Goal: Task Accomplishment & Management: Use online tool/utility

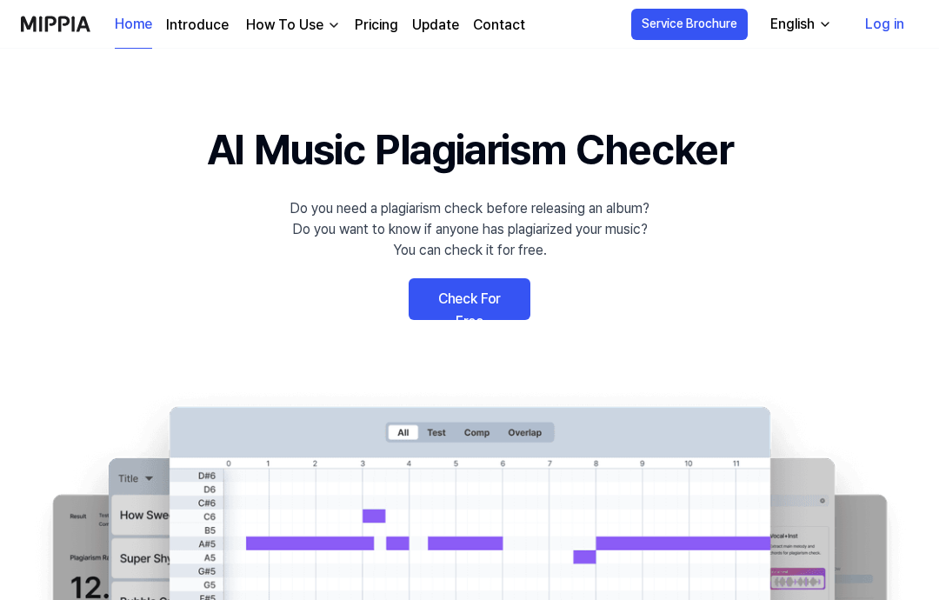
click at [501, 297] on link "Check For Free" at bounding box center [469, 299] width 122 height 42
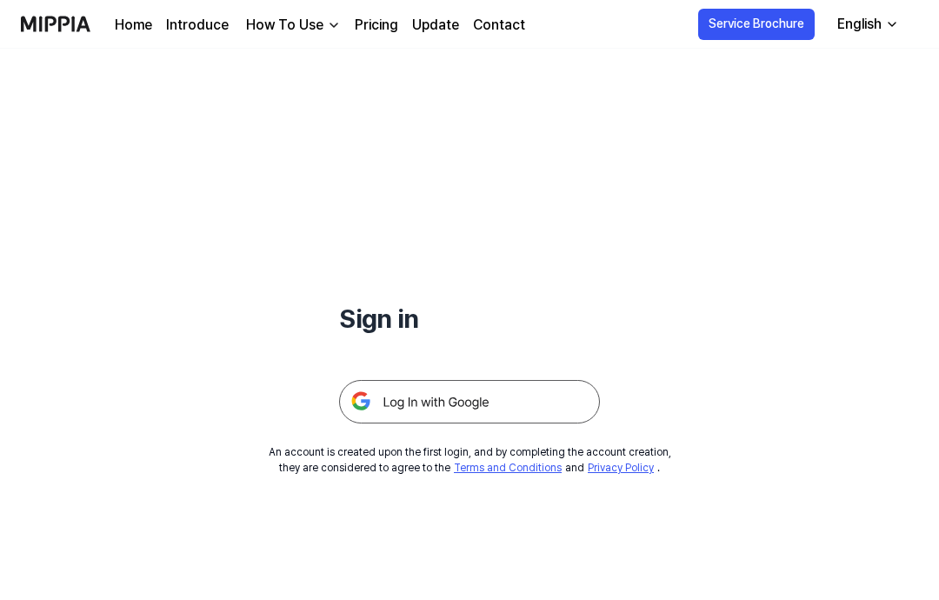
click at [553, 399] on img at bounding box center [469, 401] width 261 height 43
click at [296, 29] on div "How To Use" at bounding box center [284, 25] width 84 height 21
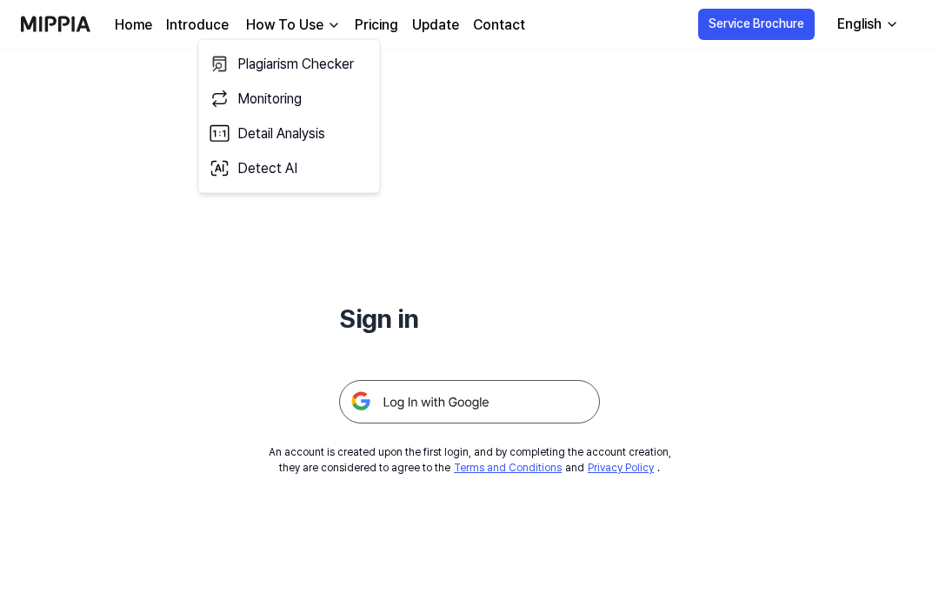
click at [101, 87] on div "Sign in An account is created upon the first login, and by completing the accou…" at bounding box center [469, 262] width 939 height 427
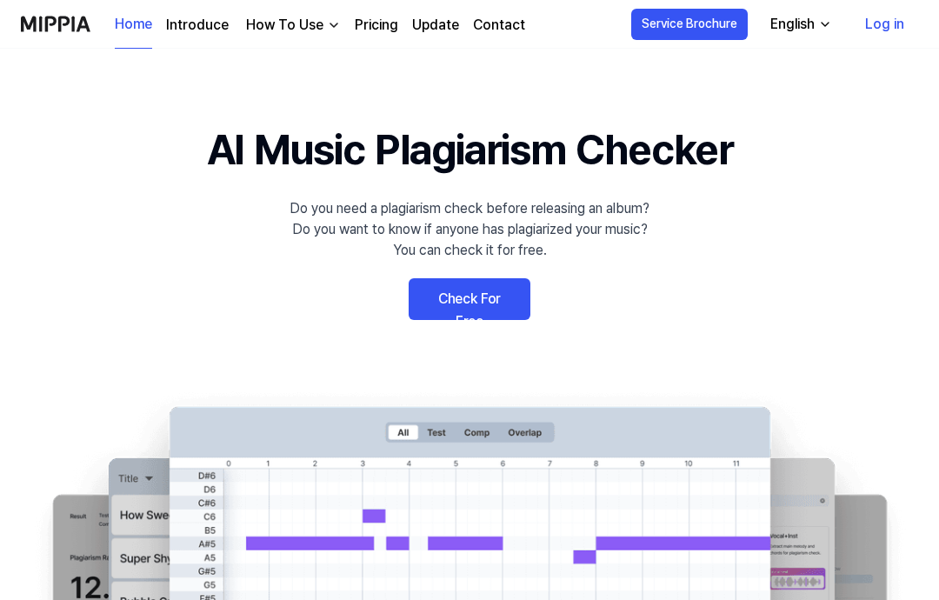
click at [499, 304] on link "Check For Free" at bounding box center [469, 299] width 122 height 42
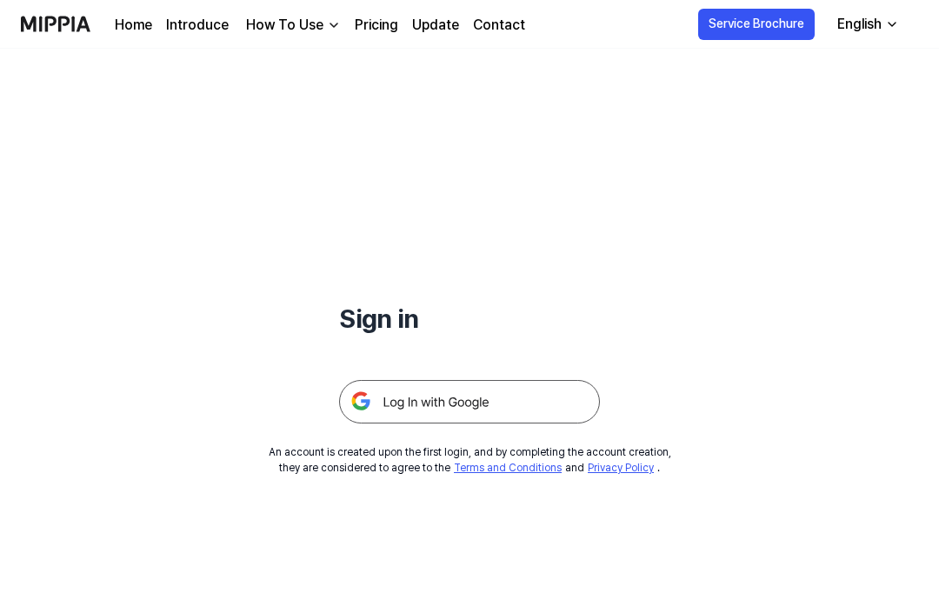
click at [526, 402] on img at bounding box center [469, 401] width 261 height 43
click at [554, 405] on img at bounding box center [469, 401] width 261 height 43
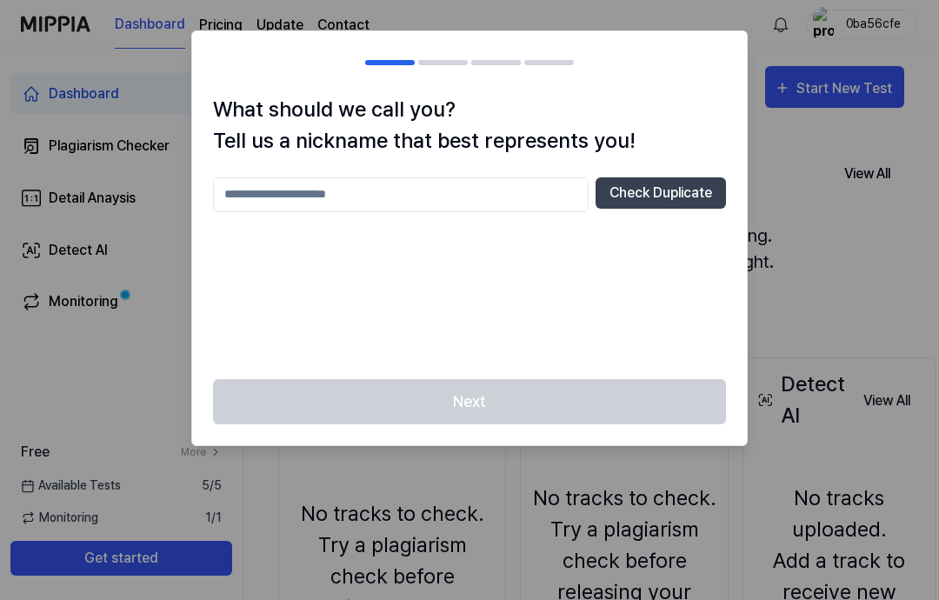
click at [262, 201] on input "text" at bounding box center [400, 194] width 375 height 35
click at [678, 202] on button "Check Duplicate" at bounding box center [660, 192] width 130 height 31
click at [541, 172] on div "What should we call you? Tell us a nickname that best represents you! *** Check…" at bounding box center [469, 236] width 554 height 285
click at [529, 179] on input "***" at bounding box center [400, 194] width 375 height 35
type input "**********"
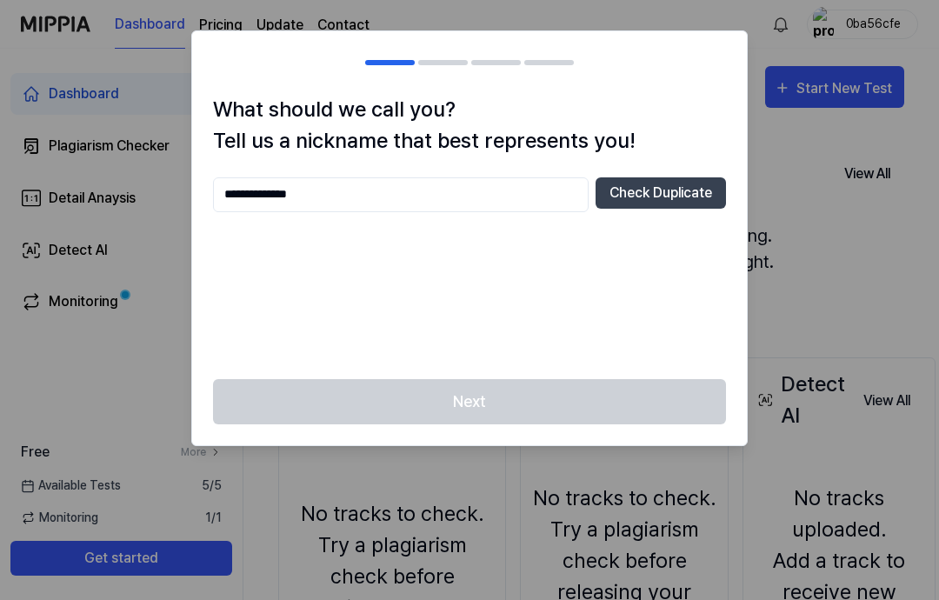
click at [691, 188] on button "Check Duplicate" at bounding box center [660, 192] width 130 height 31
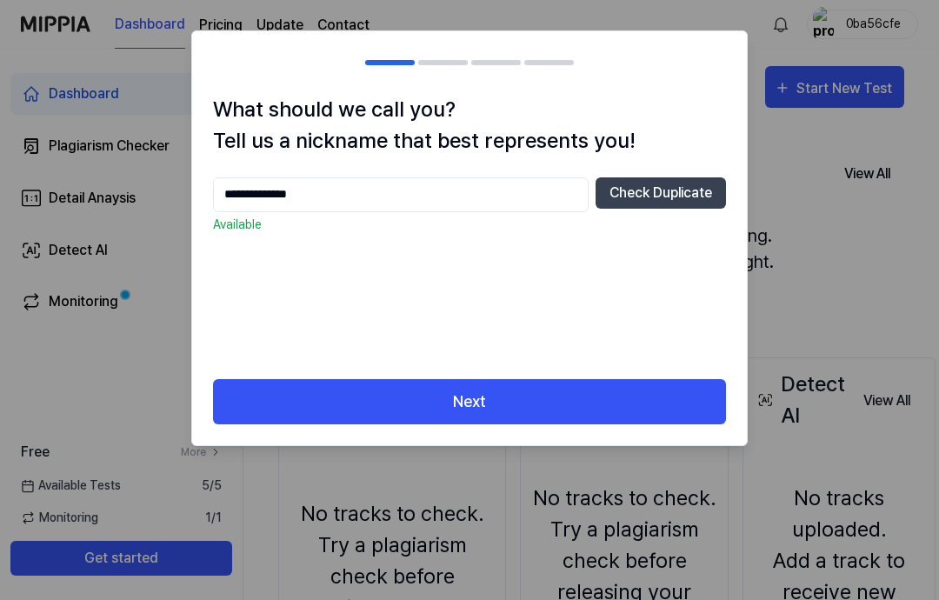
click at [658, 392] on button "Next" at bounding box center [469, 402] width 513 height 46
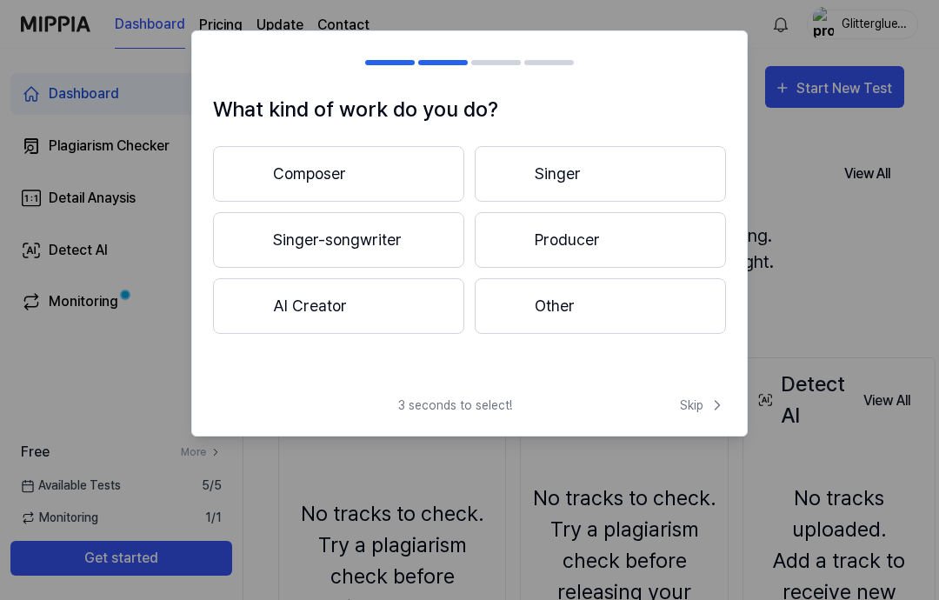
click at [670, 311] on button "Other" at bounding box center [600, 306] width 251 height 56
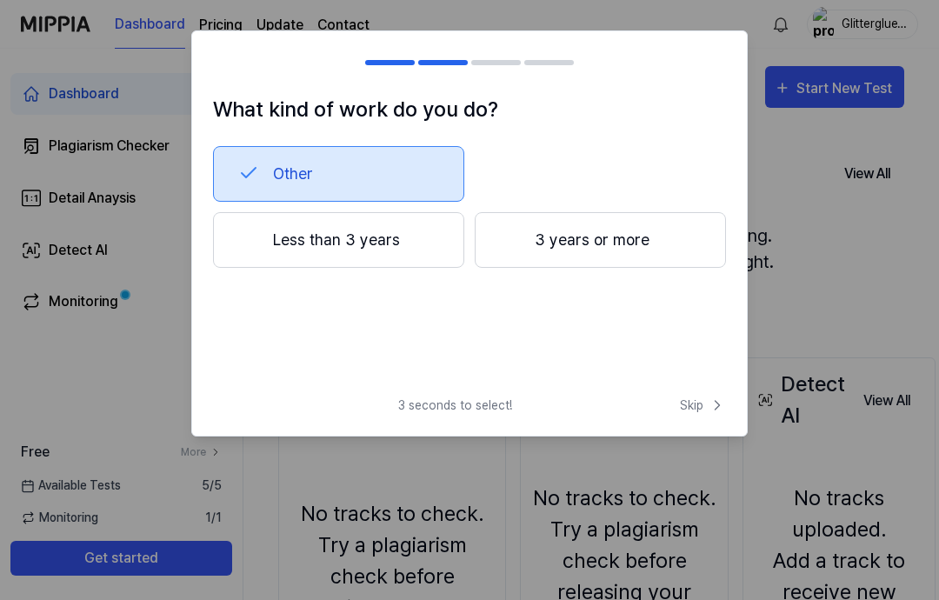
click at [707, 408] on span "Skip" at bounding box center [703, 405] width 46 height 18
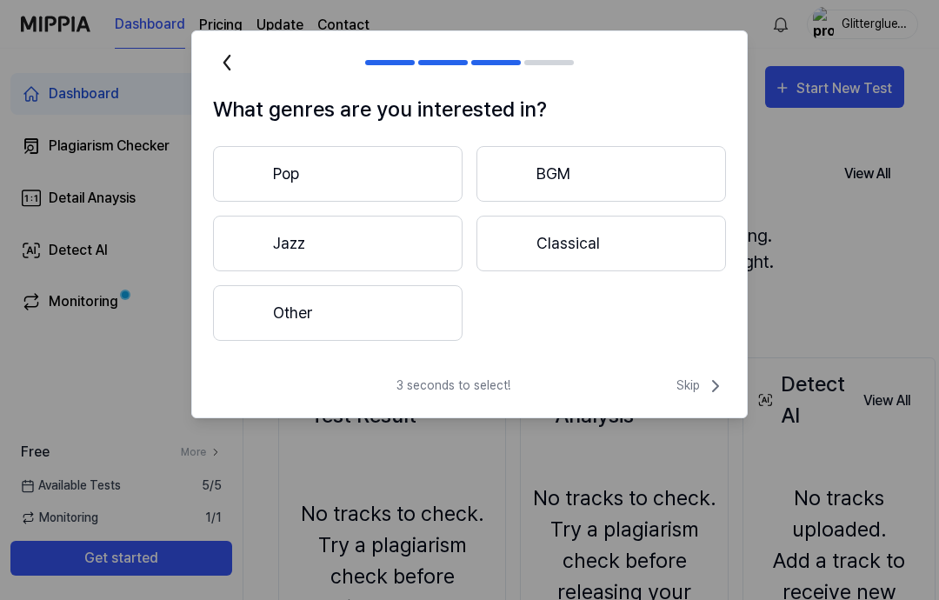
click at [250, 312] on div at bounding box center [248, 312] width 21 height 21
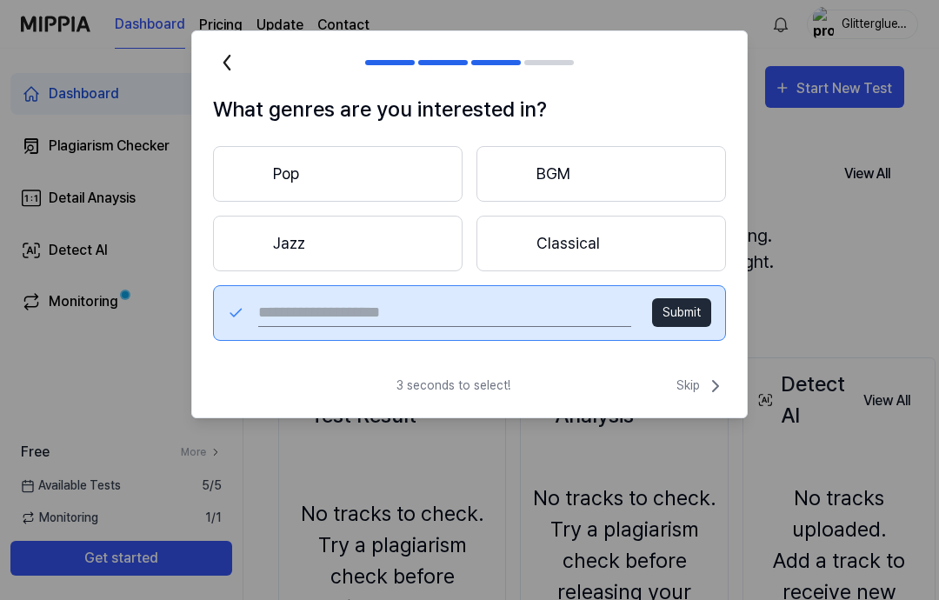
click at [709, 384] on icon at bounding box center [715, 385] width 21 height 21
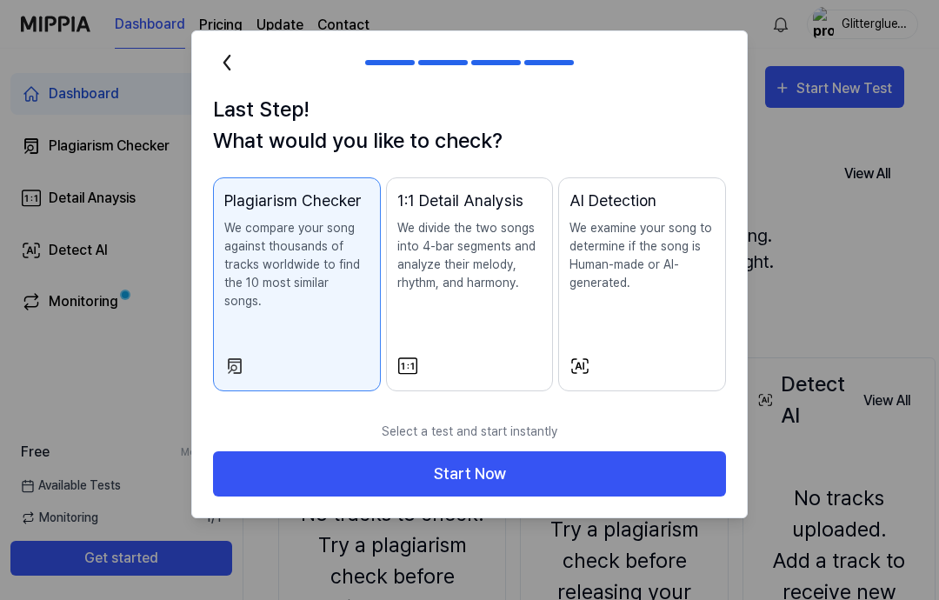
click at [236, 276] on p "We compare your song against thousands of tracks worldwide to find the 10 most …" at bounding box center [296, 264] width 145 height 91
click at [650, 453] on button "Start Now" at bounding box center [469, 474] width 513 height 46
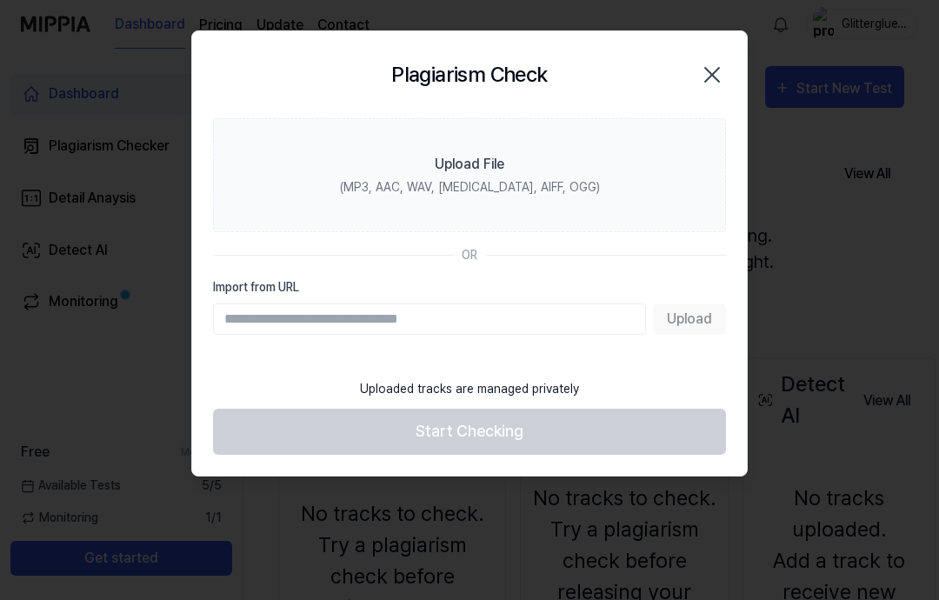
click at [655, 193] on label "Upload File (MP3, AAC, WAV, [MEDICAL_DATA], AIFF, OGG)" at bounding box center [469, 175] width 513 height 114
click at [0, 0] on input "Upload File (MP3, AAC, WAV, [MEDICAL_DATA], AIFF, OGG)" at bounding box center [0, 0] width 0 height 0
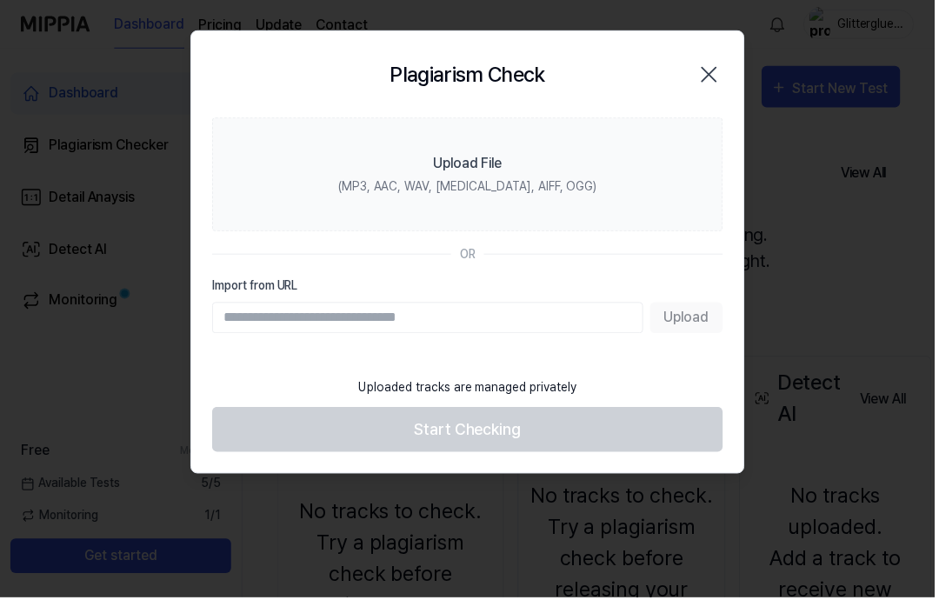
click at [333, 190] on label "Upload File (MP3, AAC, WAV, [MEDICAL_DATA], AIFF, OGG)" at bounding box center [469, 175] width 513 height 114
click at [0, 0] on input "Upload File (MP3, AAC, WAV, [MEDICAL_DATA], AIFF, OGG)" at bounding box center [0, 0] width 0 height 0
click at [572, 182] on label "Upload File (MP3, AAC, WAV, [MEDICAL_DATA], AIFF, OGG)" at bounding box center [469, 175] width 513 height 114
click at [0, 0] on input "Upload File (MP3, AAC, WAV, [MEDICAL_DATA], AIFF, OGG)" at bounding box center [0, 0] width 0 height 0
click at [605, 313] on input "Import from URL" at bounding box center [429, 318] width 433 height 31
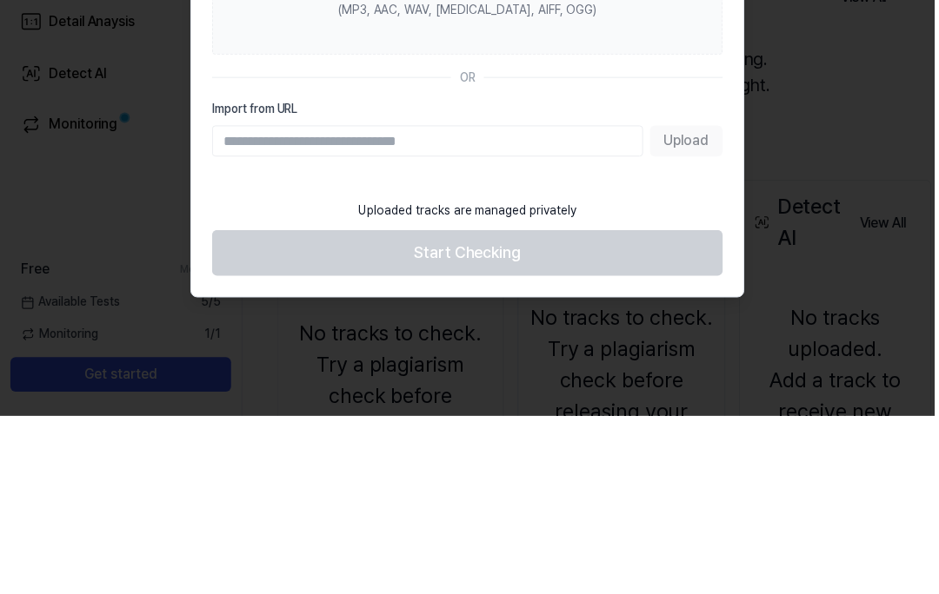
click at [582, 302] on input "Import from URL" at bounding box center [429, 317] width 433 height 31
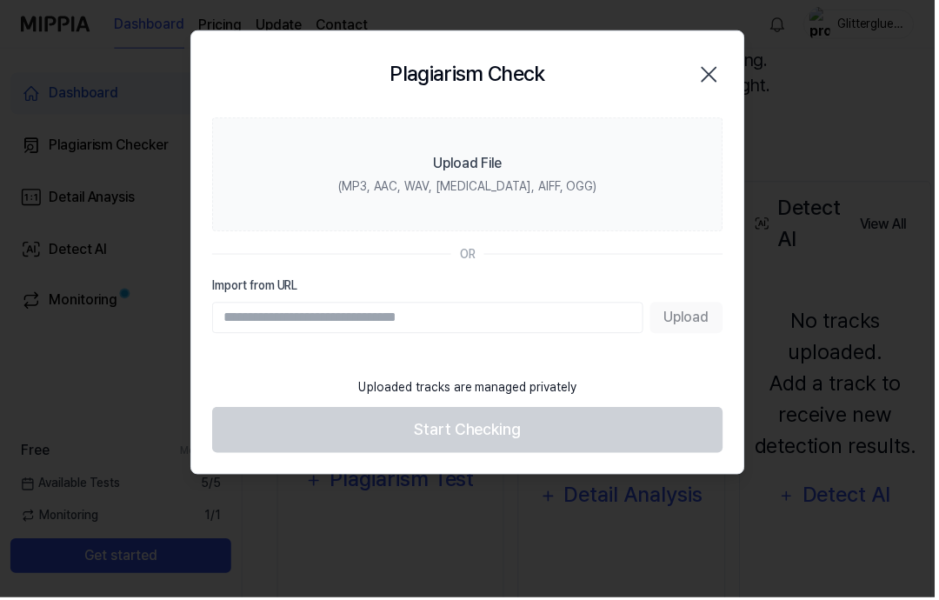
click at [611, 189] on label "Upload File (MP3, AAC, WAV, [MEDICAL_DATA], AIFF, OGG)" at bounding box center [469, 175] width 513 height 114
click at [0, 0] on input "Upload File (MP3, AAC, WAV, [MEDICAL_DATA], AIFF, OGG)" at bounding box center [0, 0] width 0 height 0
click at [659, 205] on label "Upload File (MP3, AAC, WAV, [MEDICAL_DATA], AIFF, OGG)" at bounding box center [469, 175] width 513 height 114
click at [0, 0] on input "Upload File (MP3, AAC, WAV, [MEDICAL_DATA], AIFF, OGG)" at bounding box center [0, 0] width 0 height 0
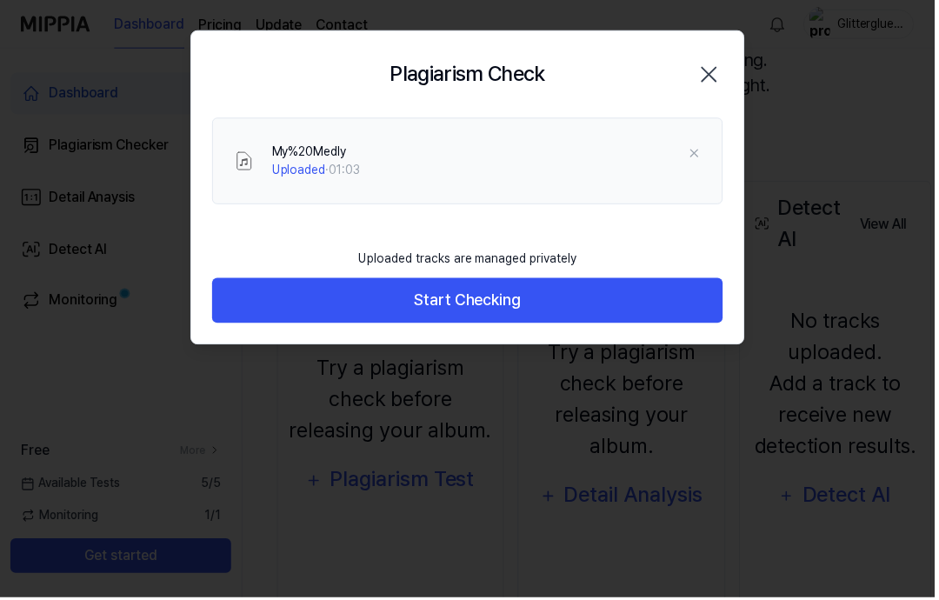
click at [683, 299] on button "Start Checking" at bounding box center [469, 302] width 513 height 46
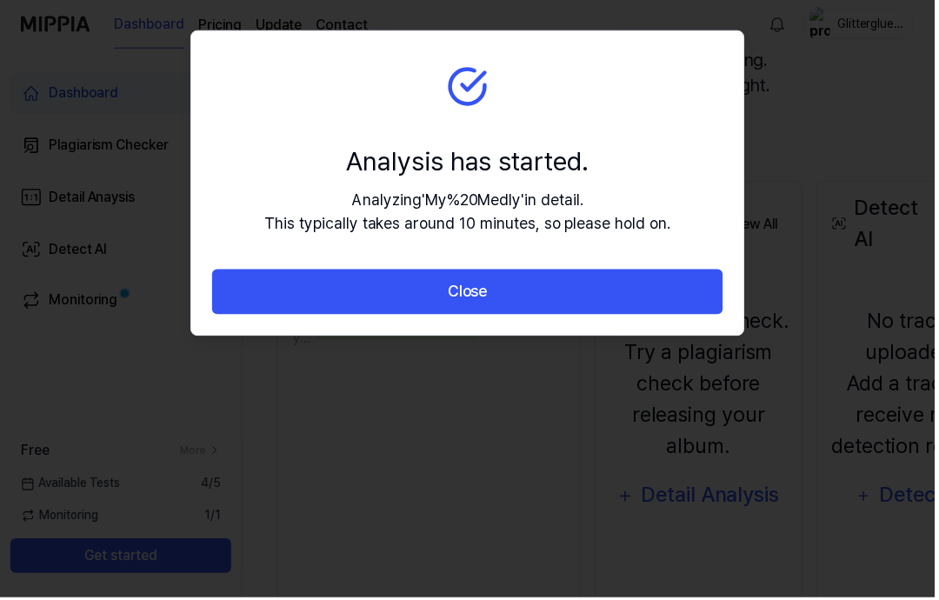
click at [694, 293] on button "Close" at bounding box center [469, 293] width 513 height 46
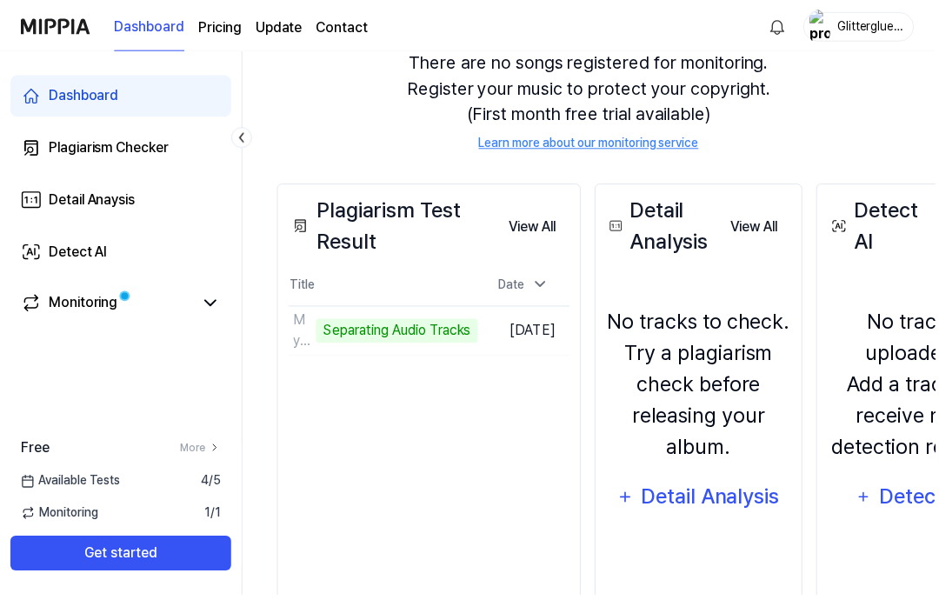
scroll to position [227, 0]
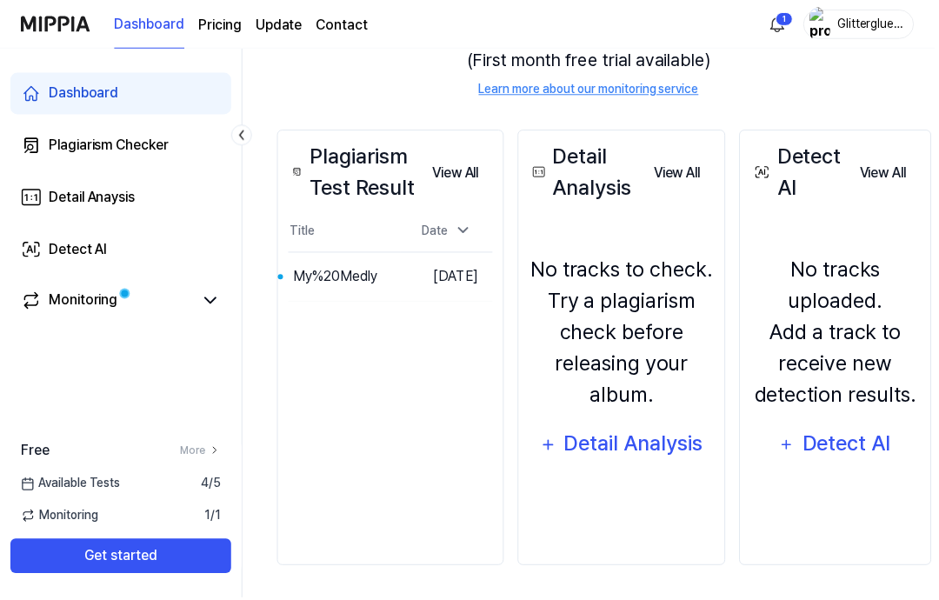
click at [420, 416] on div "Plagiarism Test Result View All Plagiarism Test Result Title Date My%20Medly Go…" at bounding box center [392, 348] width 228 height 437
click at [464, 176] on button "View All" at bounding box center [457, 173] width 75 height 35
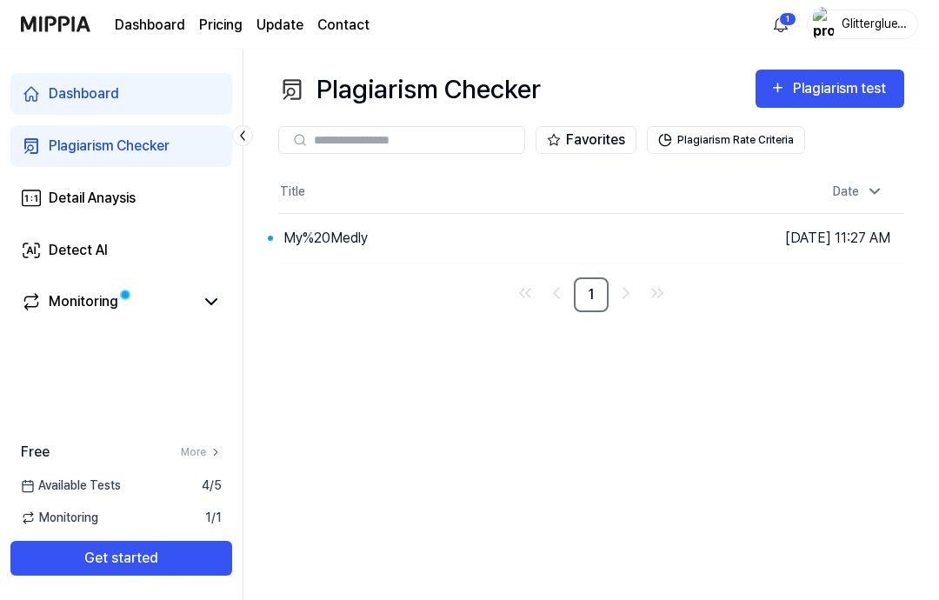
click at [631, 297] on icon "Go to next page" at bounding box center [625, 292] width 21 height 21
click at [0, 0] on button "Go to Results" at bounding box center [0, 0] width 0 height 0
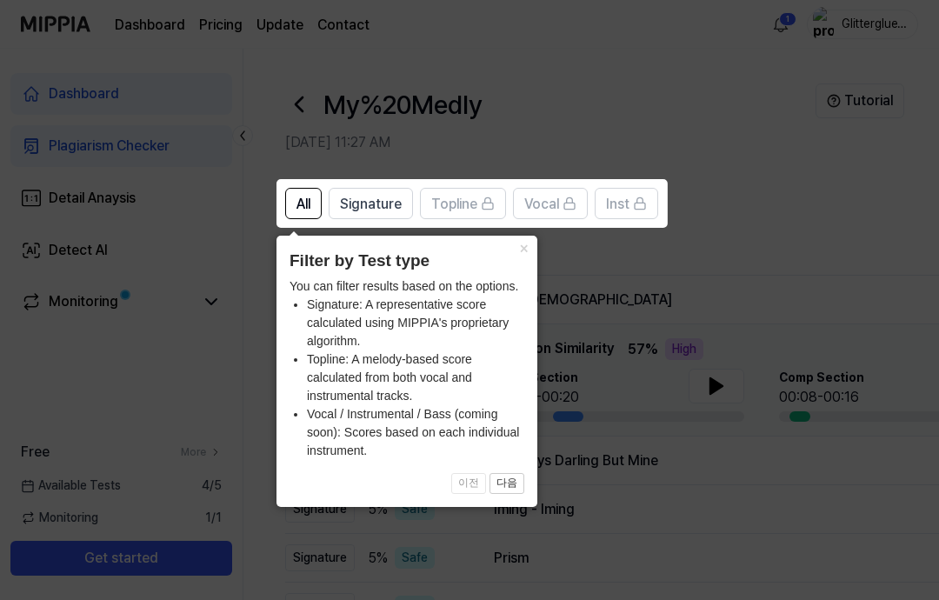
click at [528, 249] on button "×" at bounding box center [523, 248] width 28 height 24
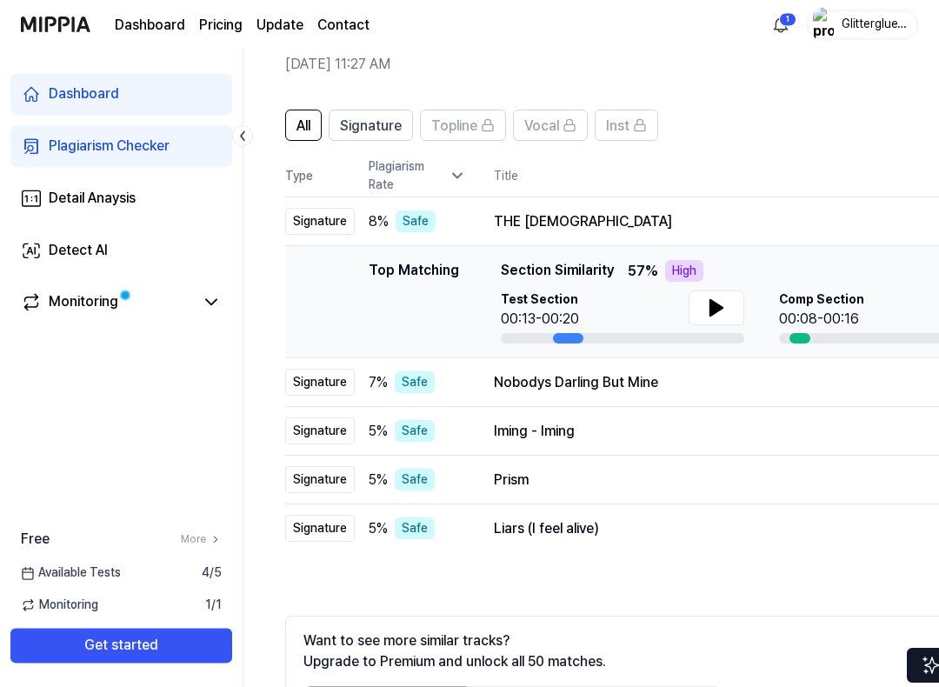
scroll to position [78, 0]
click at [725, 309] on icon at bounding box center [716, 307] width 21 height 21
click at [720, 305] on icon at bounding box center [719, 308] width 3 height 14
click at [718, 313] on icon at bounding box center [716, 307] width 21 height 21
click at [822, 313] on div "00:08-00:16" at bounding box center [821, 319] width 85 height 21
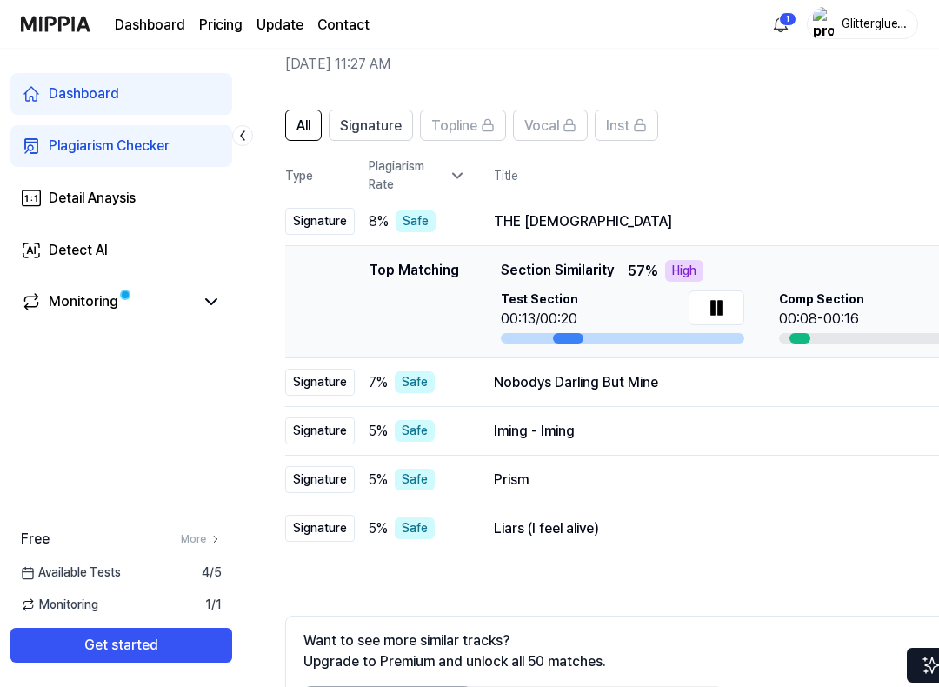
click at [727, 306] on button at bounding box center [716, 307] width 56 height 35
click at [815, 320] on div "00:08-00:16" at bounding box center [821, 319] width 85 height 21
click at [340, 382] on div "Signature" at bounding box center [320, 382] width 70 height 27
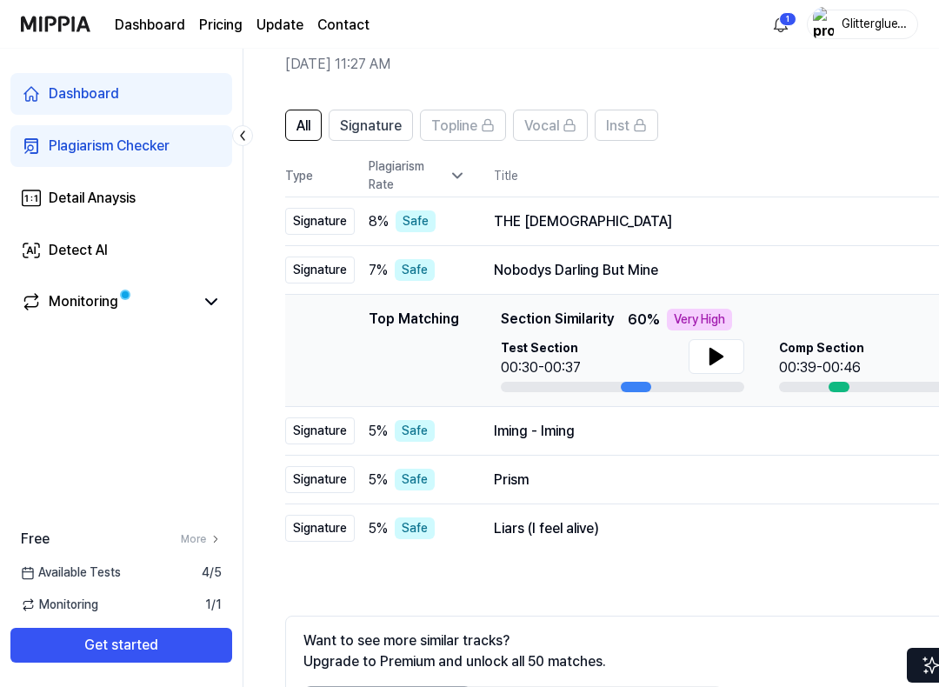
click at [717, 358] on icon at bounding box center [716, 357] width 12 height 16
click at [633, 385] on div at bounding box center [636, 387] width 30 height 10
click at [648, 379] on div "Test Section 00:30/00:37" at bounding box center [622, 365] width 243 height 53
click at [720, 358] on icon at bounding box center [719, 356] width 3 height 14
click at [716, 361] on icon at bounding box center [716, 356] width 21 height 21
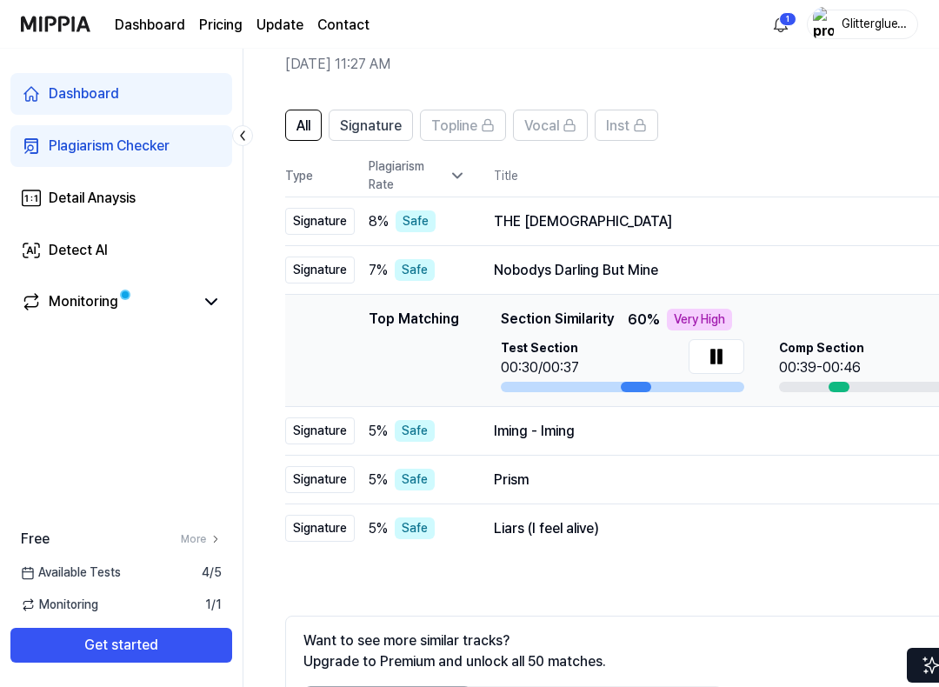
click at [718, 363] on icon at bounding box center [719, 356] width 3 height 14
click at [720, 352] on icon at bounding box center [716, 356] width 21 height 21
click at [313, 221] on div "Signature" at bounding box center [320, 221] width 70 height 27
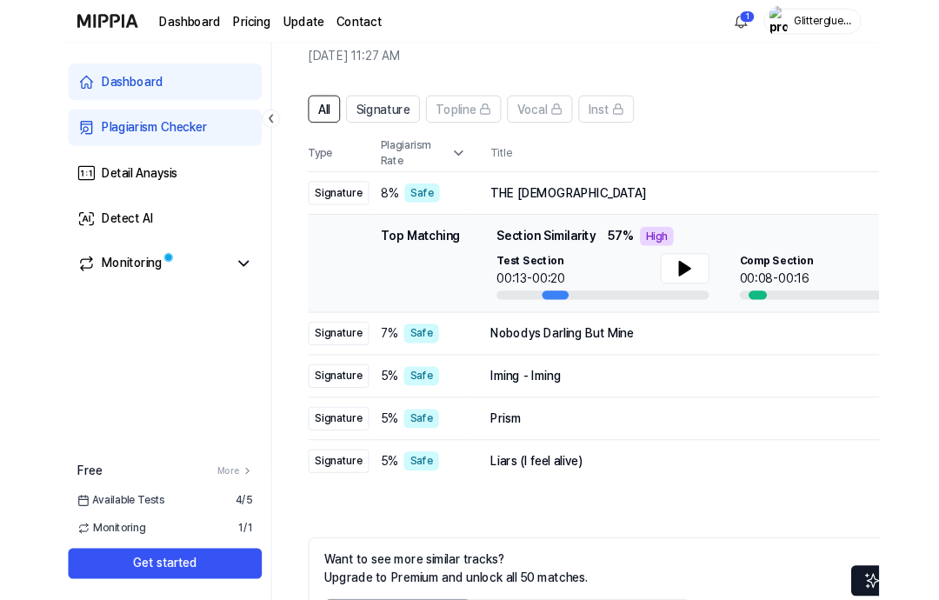
scroll to position [0, 0]
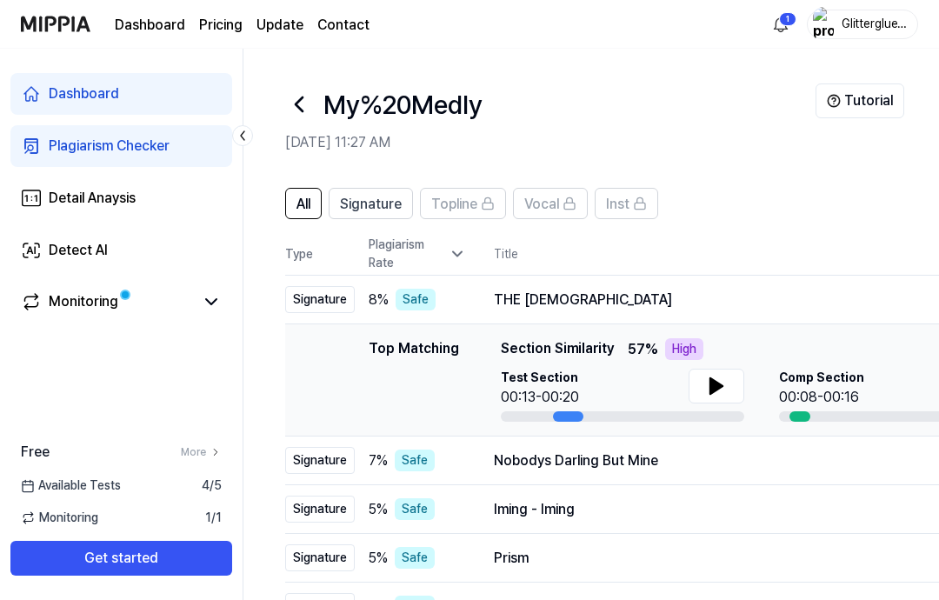
click at [648, 237] on th "Title" at bounding box center [765, 254] width 542 height 42
click at [464, 256] on icon at bounding box center [456, 253] width 17 height 17
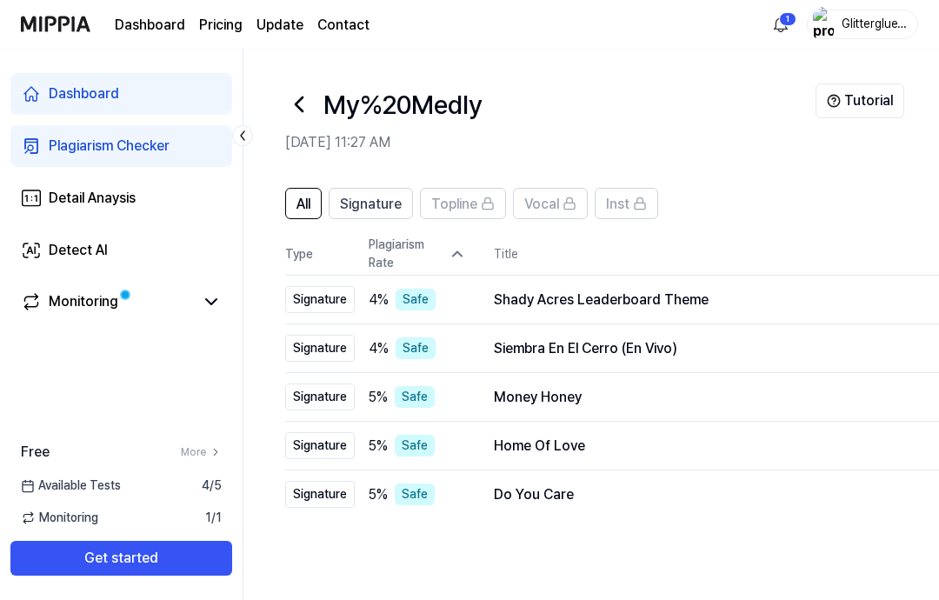
click at [461, 267] on div "Plagiarism Rate" at bounding box center [417, 254] width 97 height 37
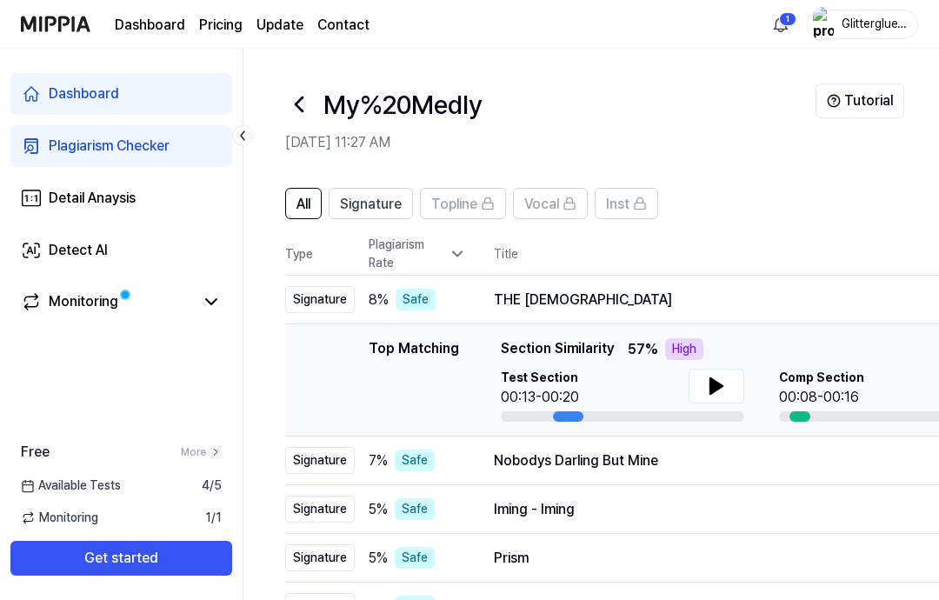
click at [298, 207] on span "All" at bounding box center [303, 204] width 14 height 21
click at [369, 195] on span "Signature" at bounding box center [371, 204] width 62 height 21
click at [719, 378] on icon at bounding box center [716, 385] width 21 height 21
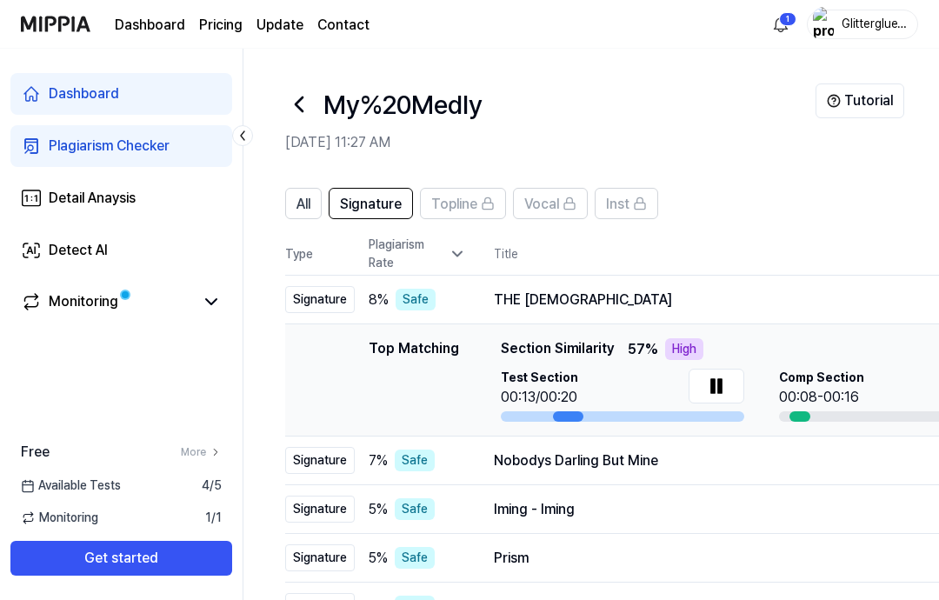
click at [221, 298] on icon at bounding box center [211, 301] width 21 height 21
click at [209, 309] on icon at bounding box center [211, 301] width 21 height 21
click at [111, 147] on div "Plagiarism Checker" at bounding box center [109, 146] width 121 height 21
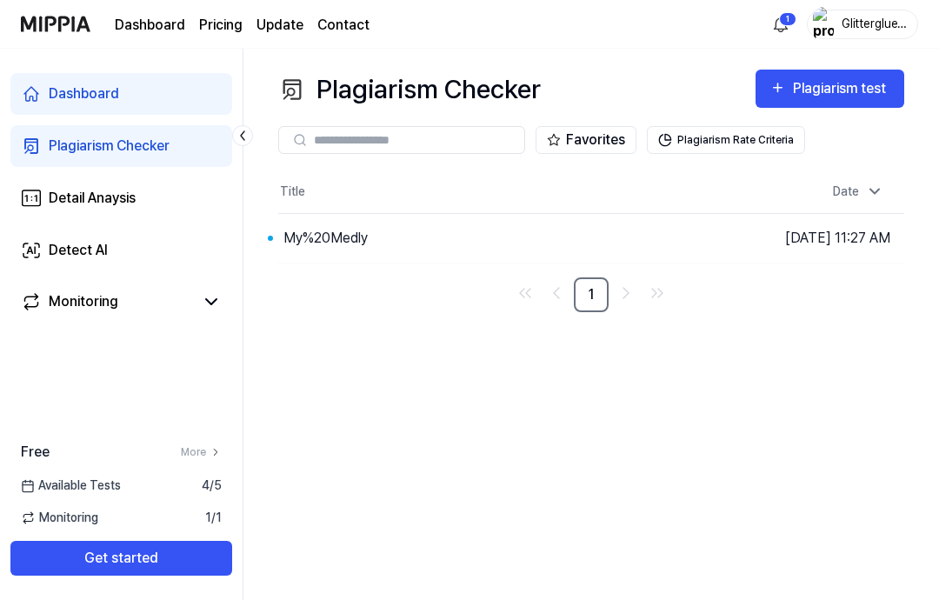
click at [235, 128] on icon at bounding box center [242, 135] width 17 height 17
